Goal: Task Accomplishment & Management: Use online tool/utility

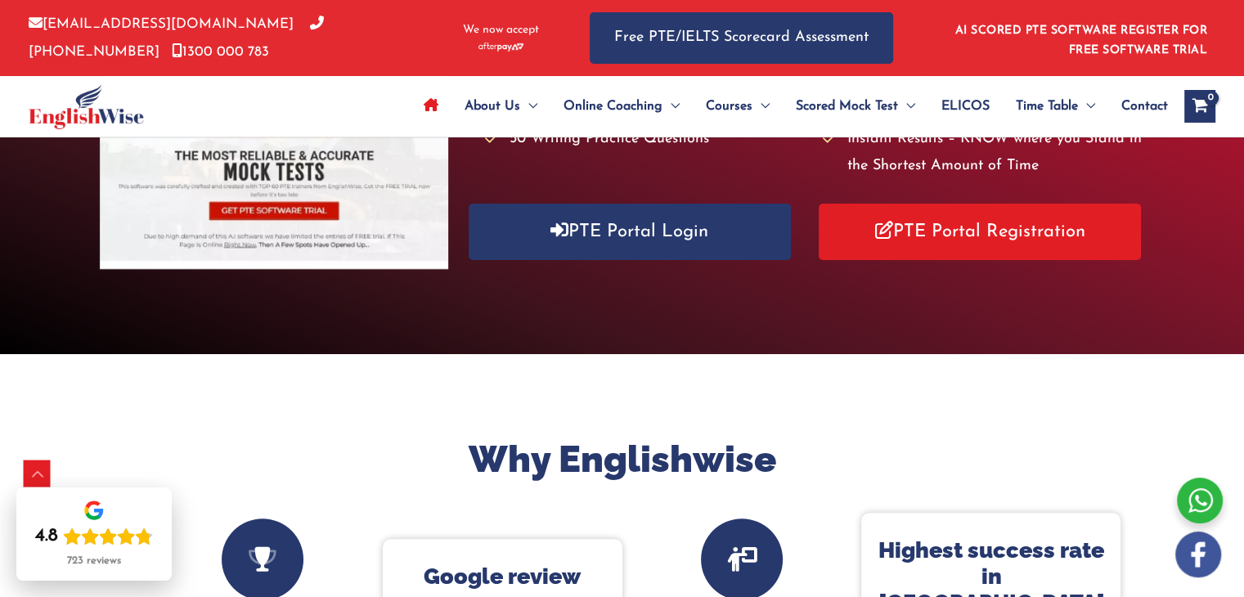
scroll to position [321, 0]
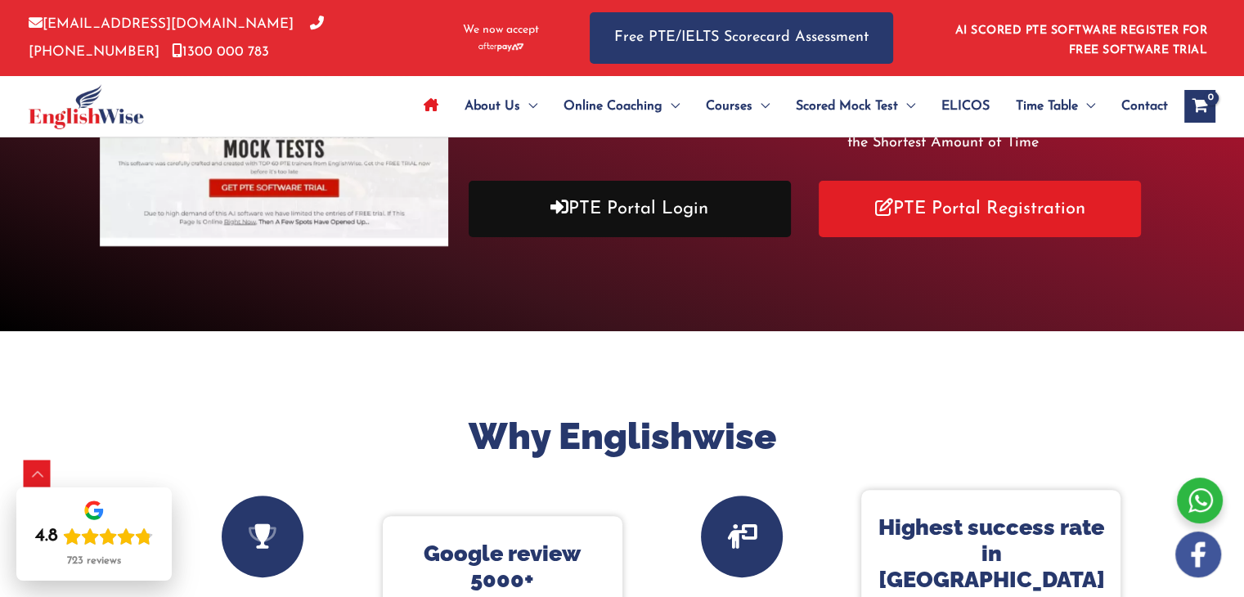
click at [530, 211] on link "PTE Portal Login" at bounding box center [630, 209] width 322 height 56
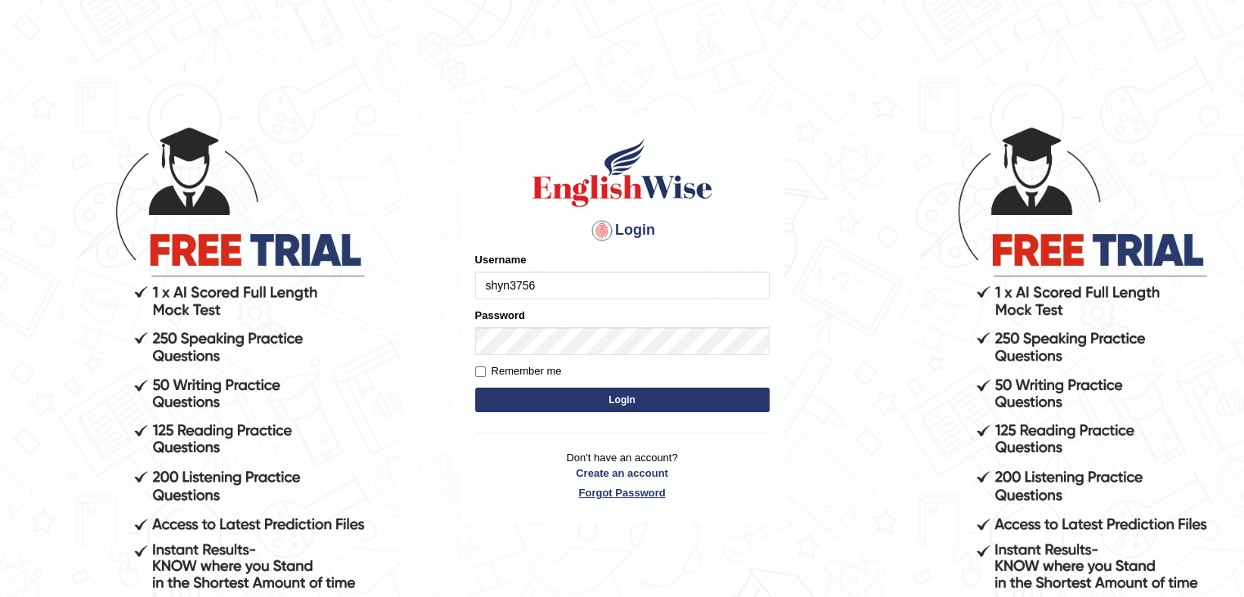
type input "shyn3756"
click at [591, 495] on link "Forgot Password" at bounding box center [622, 493] width 294 height 16
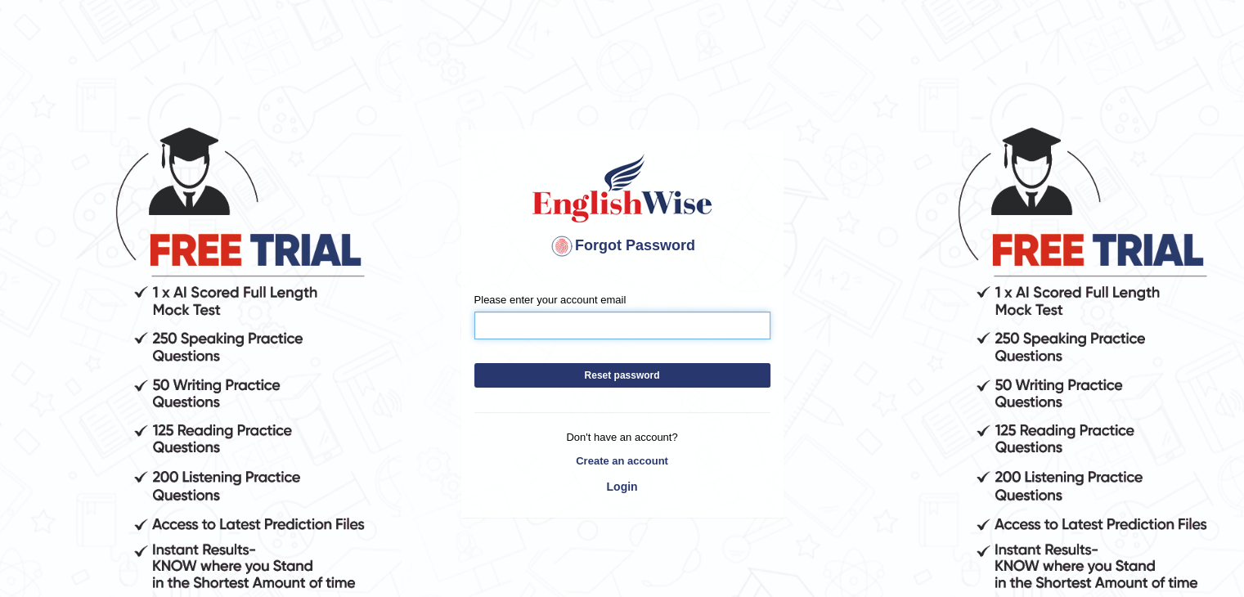
click at [523, 330] on input "Please enter your account email" at bounding box center [622, 326] width 296 height 28
type input "shyn3756@gmail.com"
drag, startPoint x: 632, startPoint y: 392, endPoint x: 615, endPoint y: 373, distance: 25.5
click at [615, 373] on form "Please enter your account email shyn3756@gmail.com Reset password" at bounding box center [622, 344] width 296 height 104
click at [615, 373] on button "Reset password" at bounding box center [622, 375] width 296 height 25
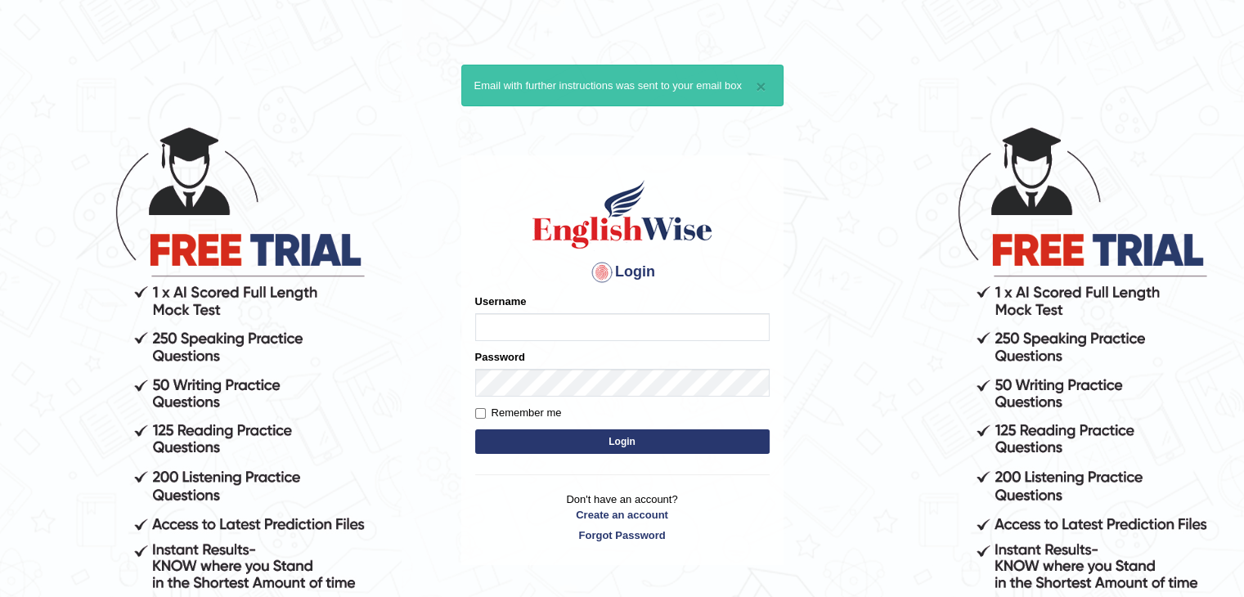
type input "shyn3756"
click at [614, 439] on button "Login" at bounding box center [622, 441] width 294 height 25
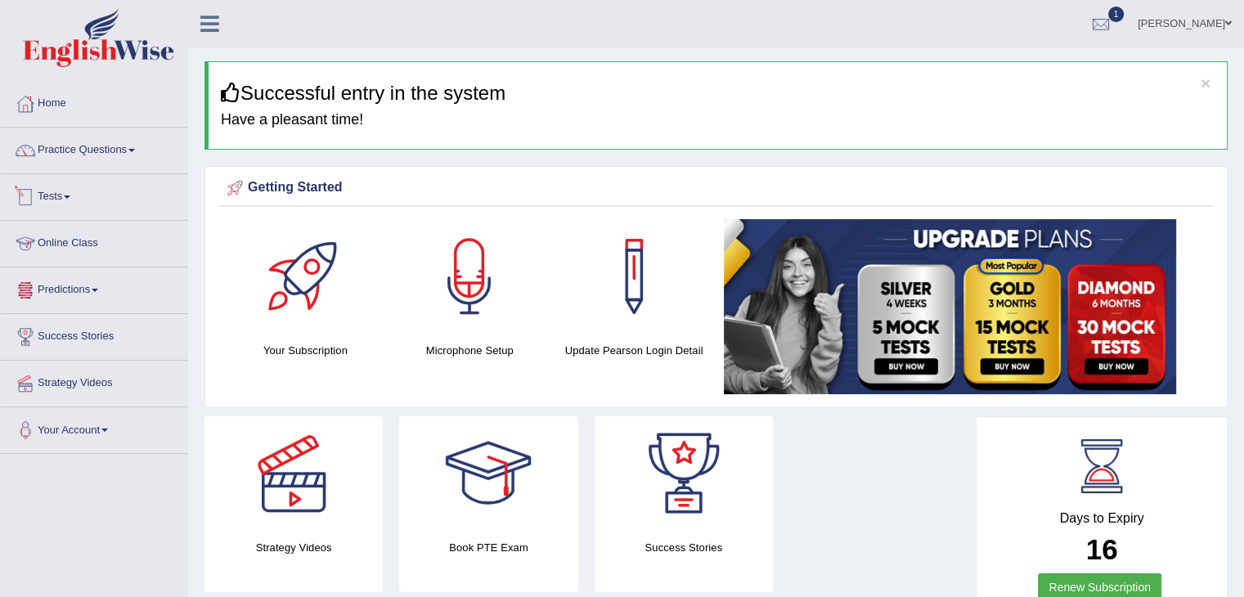
click at [62, 200] on link "Tests" at bounding box center [94, 194] width 187 height 41
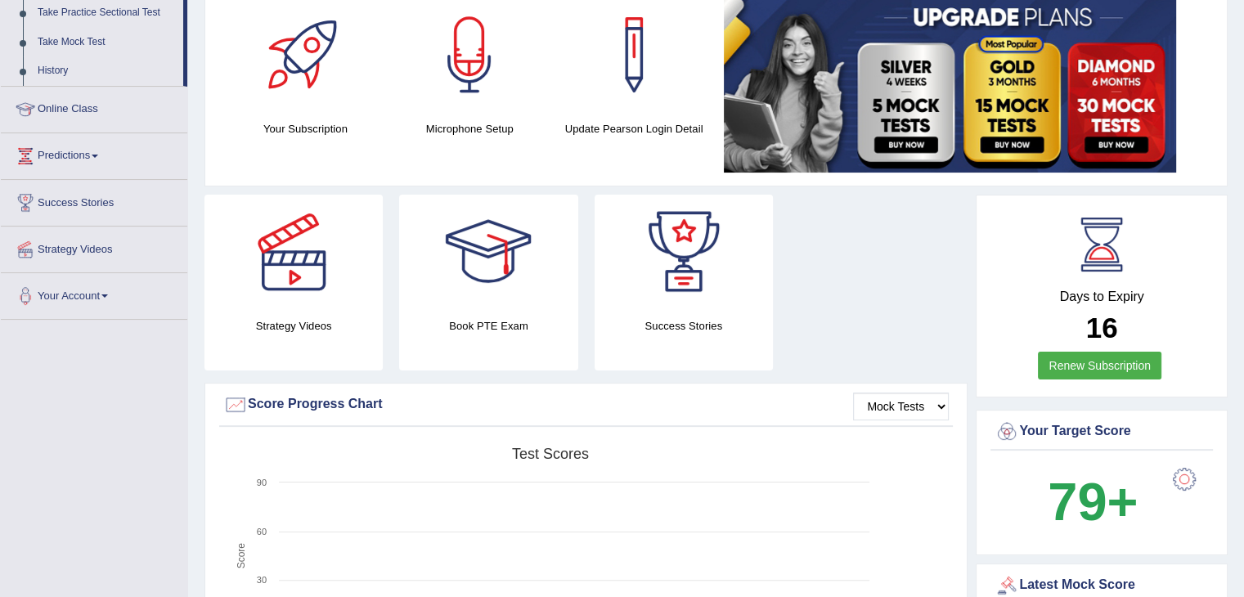
scroll to position [207, 0]
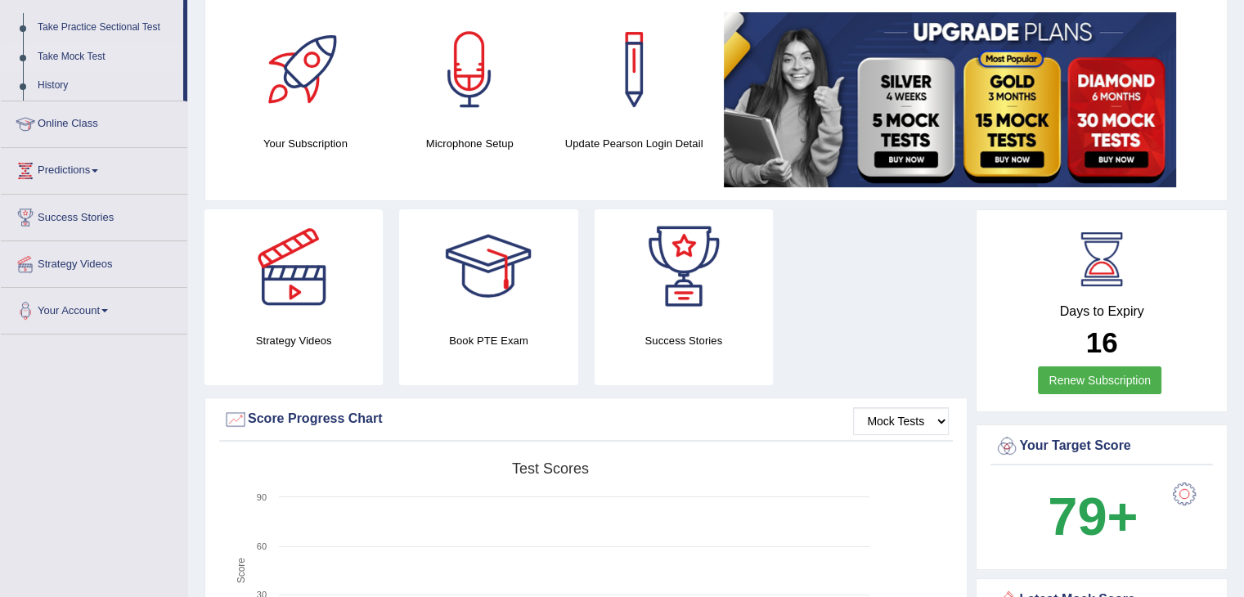
click at [67, 52] on link "Take Mock Test" at bounding box center [106, 57] width 153 height 29
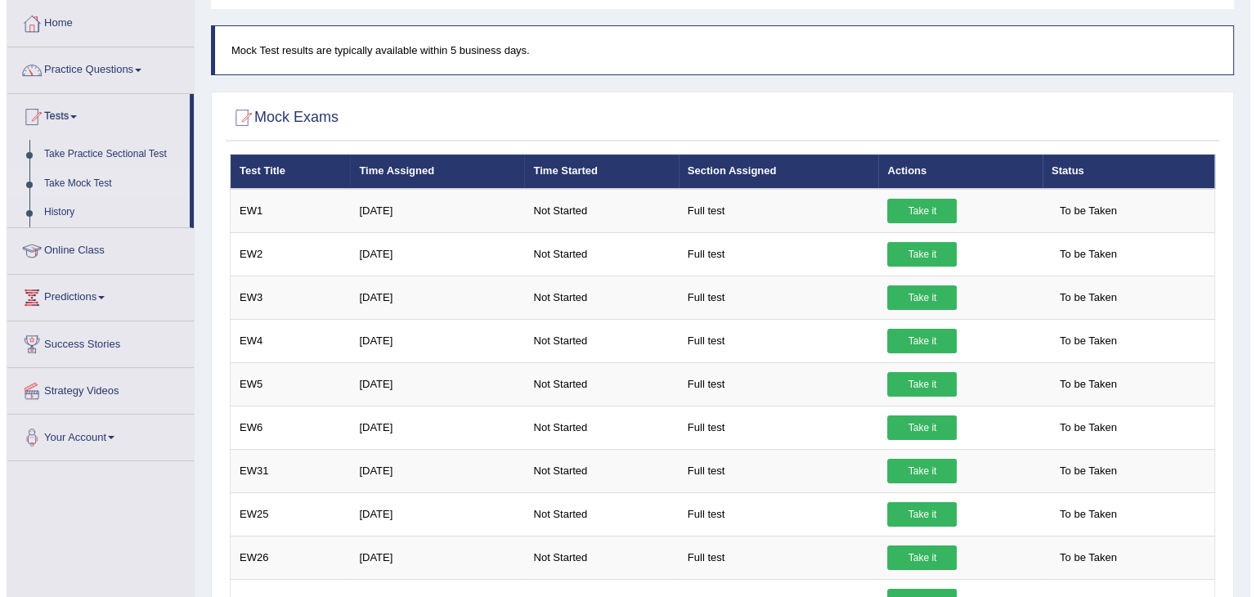
scroll to position [79, 0]
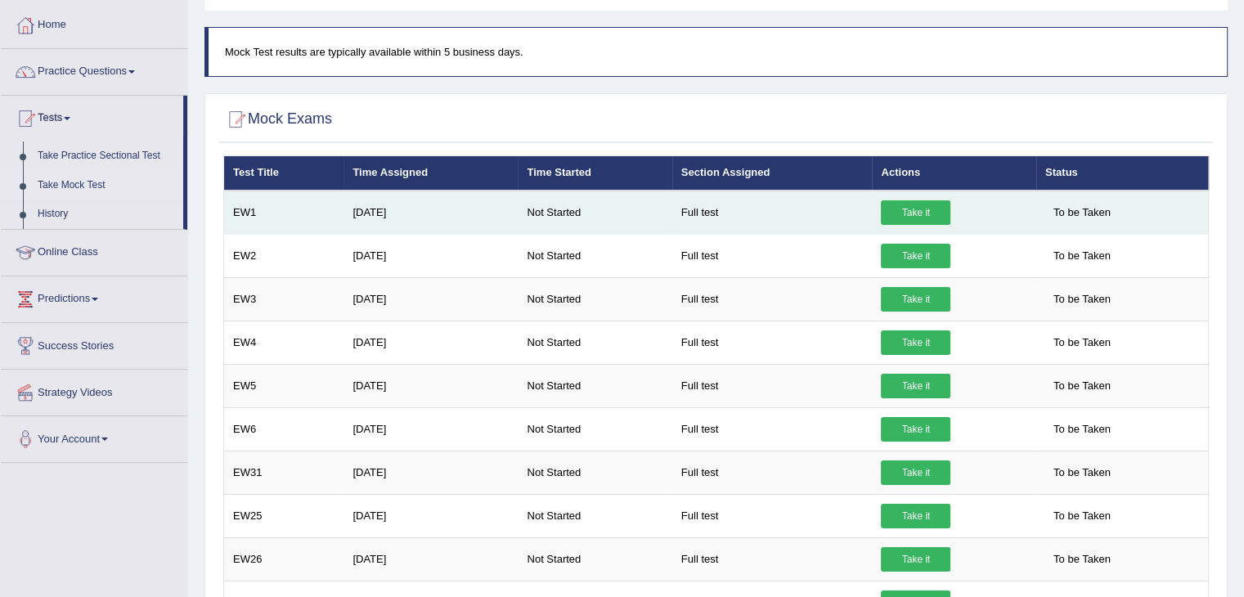
click at [906, 214] on link "Take it" at bounding box center [916, 212] width 70 height 25
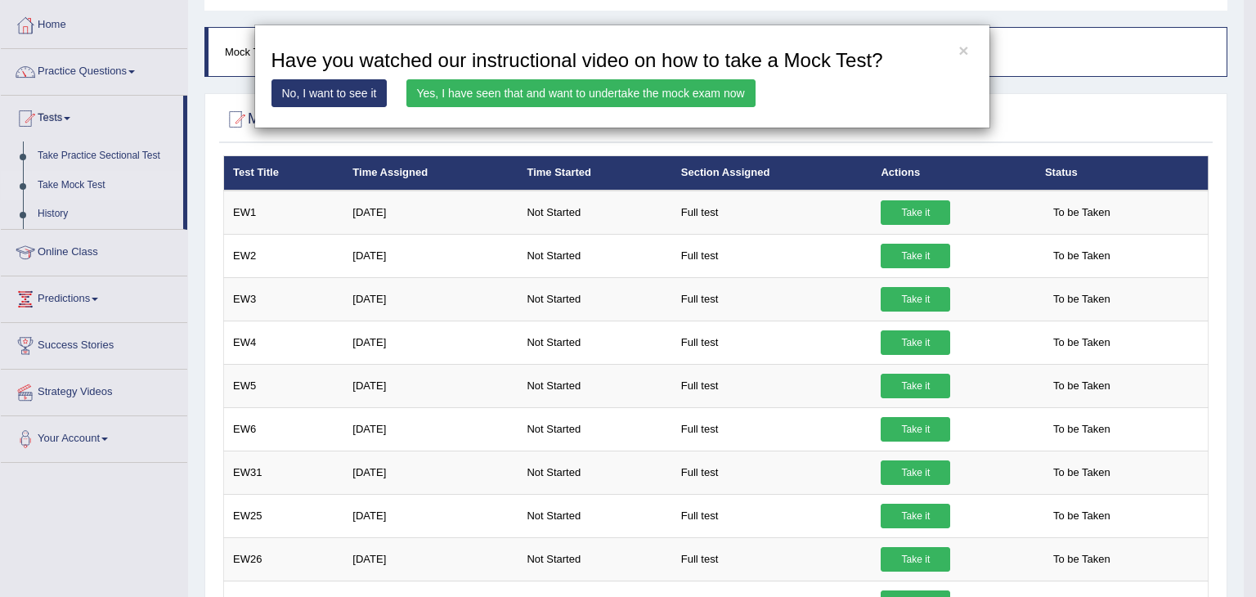
click at [469, 88] on link "Yes, I have seen that and want to undertake the mock exam now" at bounding box center [581, 93] width 349 height 28
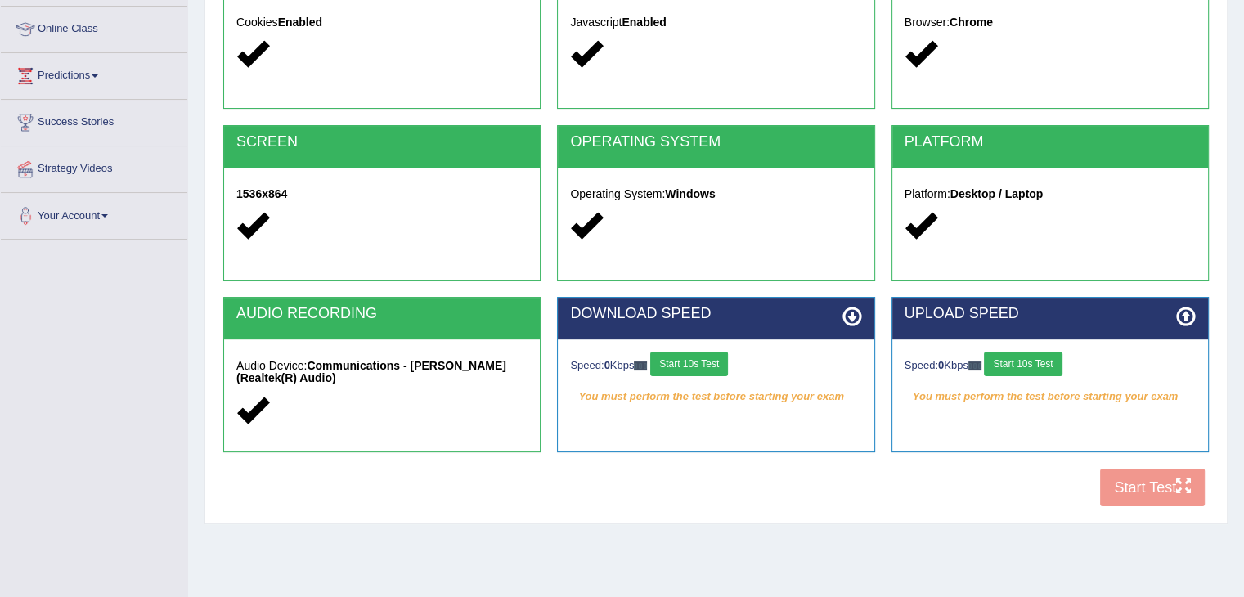
scroll to position [218, 0]
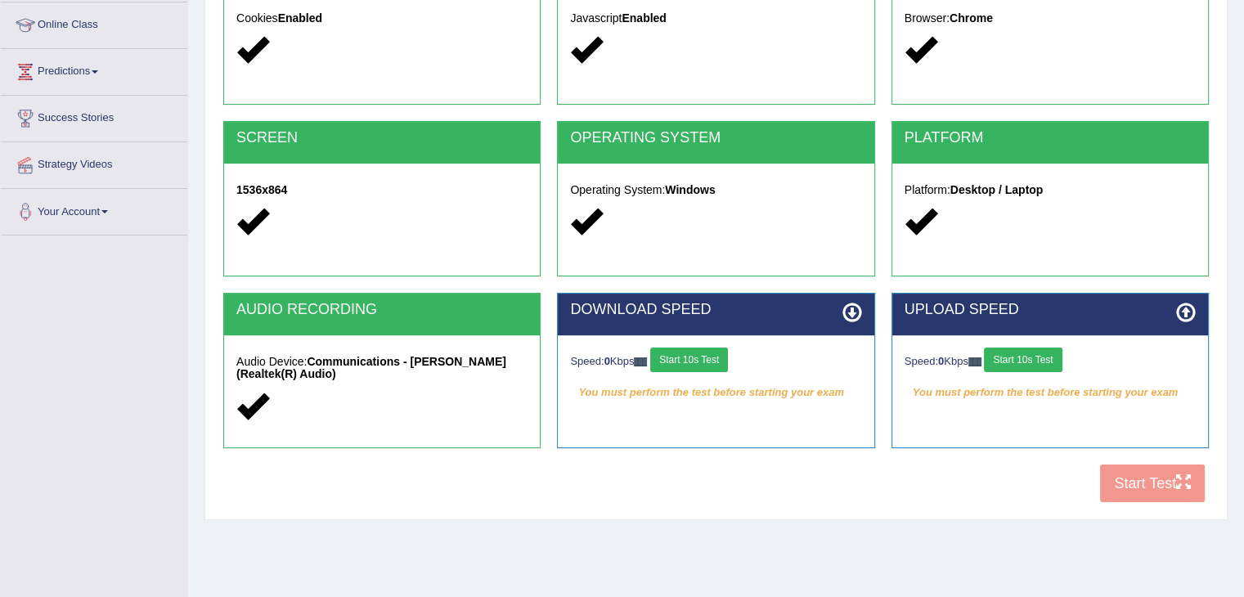
click at [693, 363] on button "Start 10s Test" at bounding box center [689, 360] width 78 height 25
click at [1009, 354] on button "Start 10s Test" at bounding box center [1023, 360] width 78 height 25
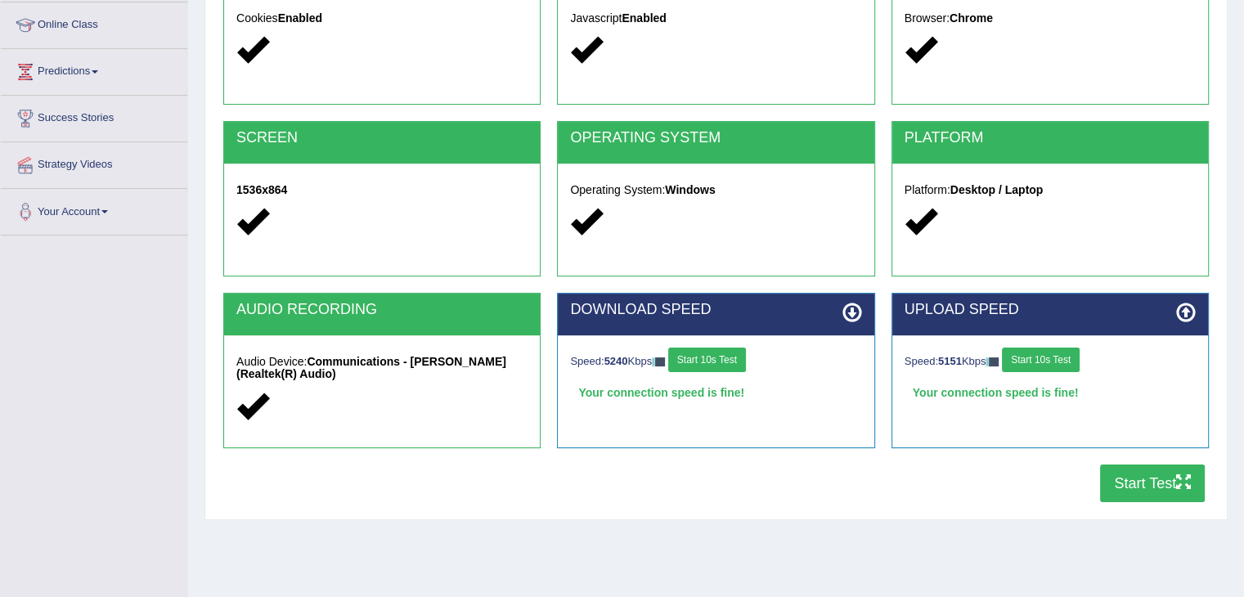
click at [1129, 485] on button "Start Test" at bounding box center [1152, 484] width 105 height 38
